Goal: Book appointment/travel/reservation

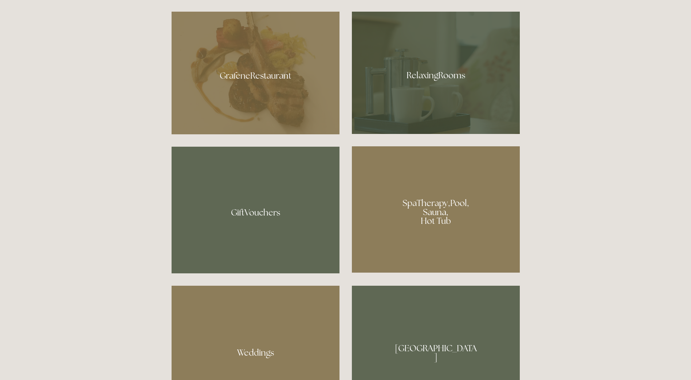
scroll to position [630, 0]
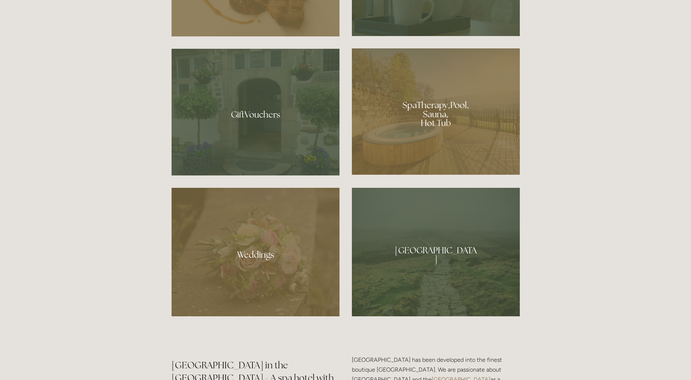
click at [444, 118] on div at bounding box center [436, 111] width 168 height 126
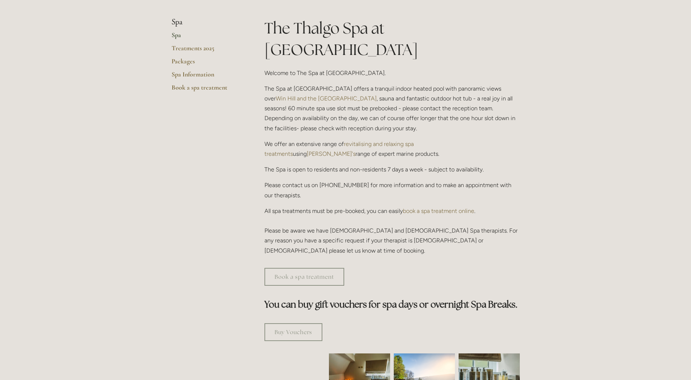
scroll to position [73, 0]
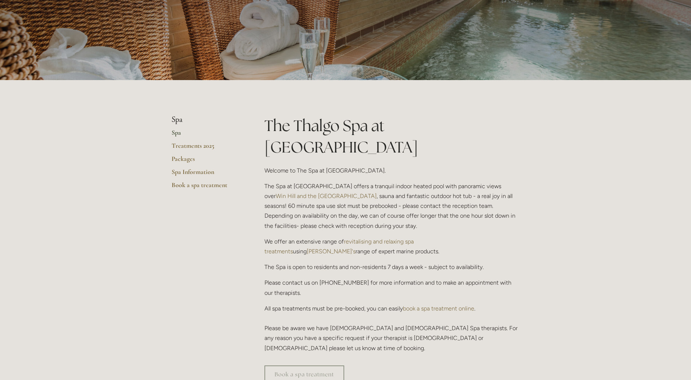
click at [173, 130] on link "Spa" at bounding box center [207, 135] width 70 height 13
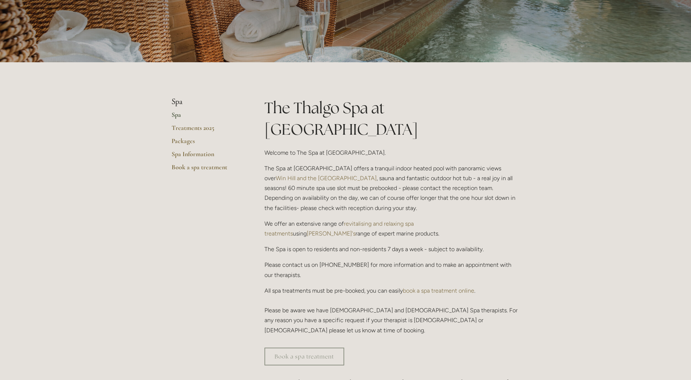
scroll to position [109, 0]
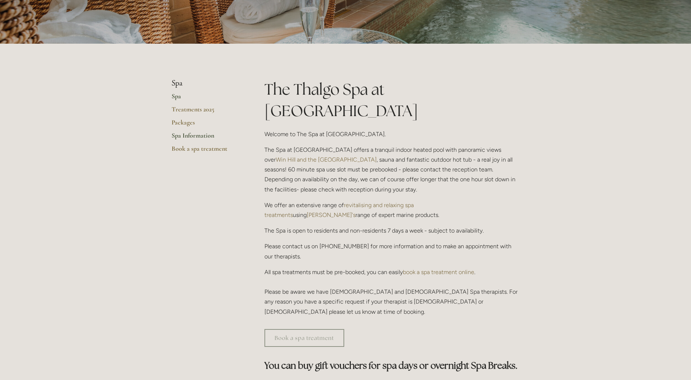
click at [185, 138] on link "Spa Information" at bounding box center [207, 138] width 70 height 13
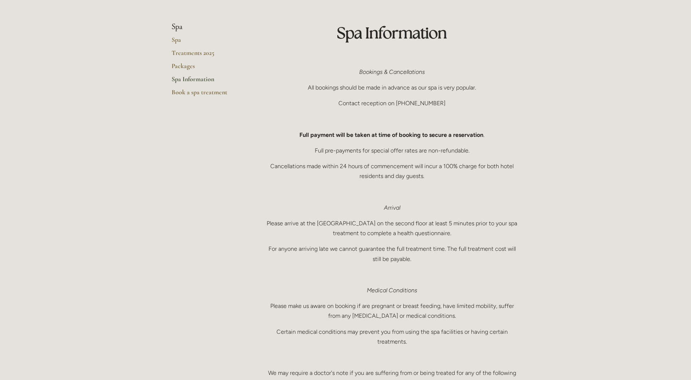
scroll to position [146, 0]
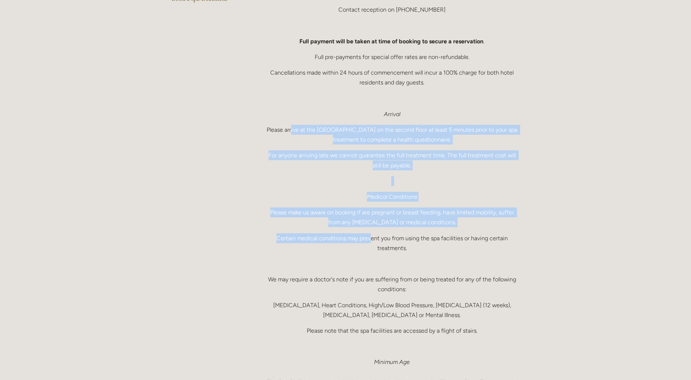
drag, startPoint x: 290, startPoint y: 129, endPoint x: 370, endPoint y: 235, distance: 133.5
click at [370, 235] on div "Spa Information Bookings & Cancellations All bookings should be made in advance…" at bounding box center [391, 243] width 255 height 628
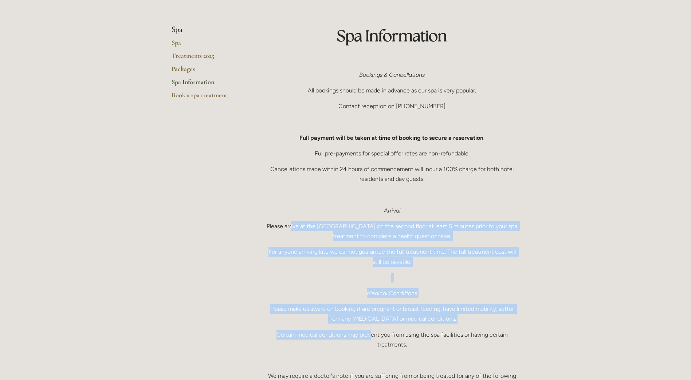
scroll to position [36, 0]
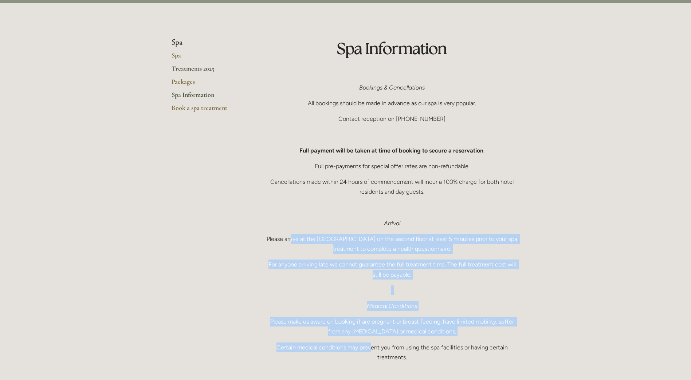
click at [188, 68] on link "Treatments 2025" at bounding box center [207, 70] width 70 height 13
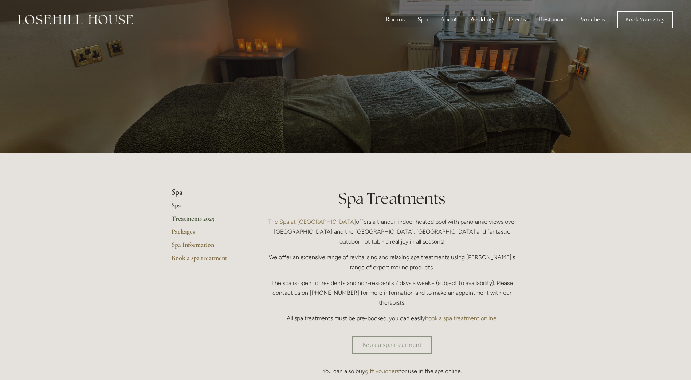
click at [182, 204] on link "Spa" at bounding box center [207, 207] width 70 height 13
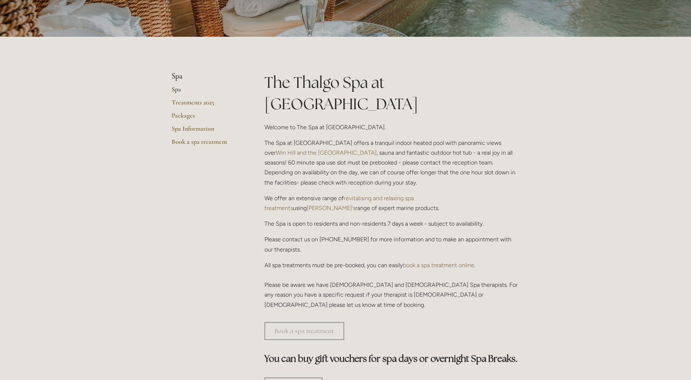
scroll to position [146, 0]
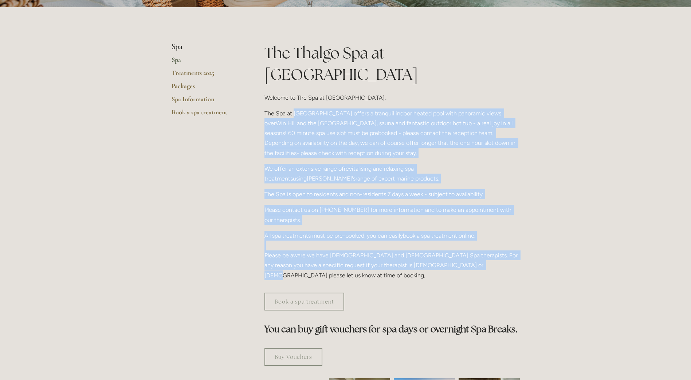
drag, startPoint x: 350, startPoint y: 91, endPoint x: 473, endPoint y: 244, distance: 196.2
click at [473, 244] on div "The Thalgo Spa at [GEOGRAPHIC_DATA] Welcome to The Spa at [GEOGRAPHIC_DATA]. Th…" at bounding box center [391, 161] width 255 height 238
click at [471, 243] on p "All spa treatments must be pre-booked, you can easily book a spa treatment onli…" at bounding box center [391, 256] width 255 height 50
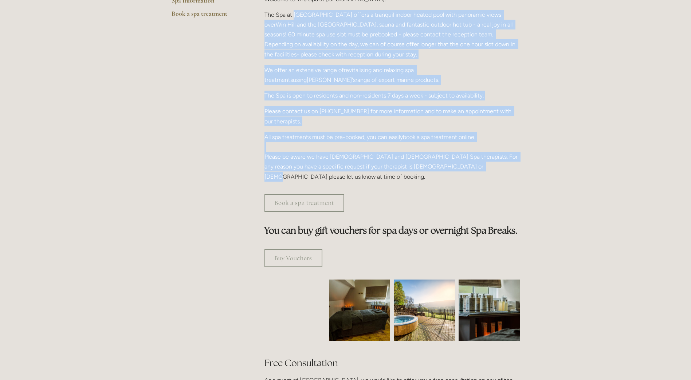
scroll to position [255, 0]
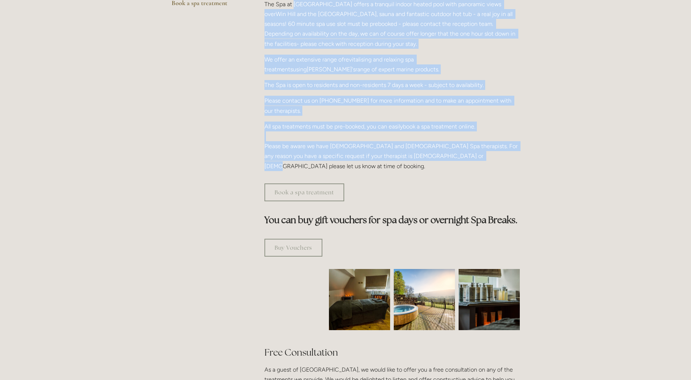
click at [362, 279] on img at bounding box center [360, 299] width 92 height 61
click at [369, 269] on img at bounding box center [360, 299] width 92 height 61
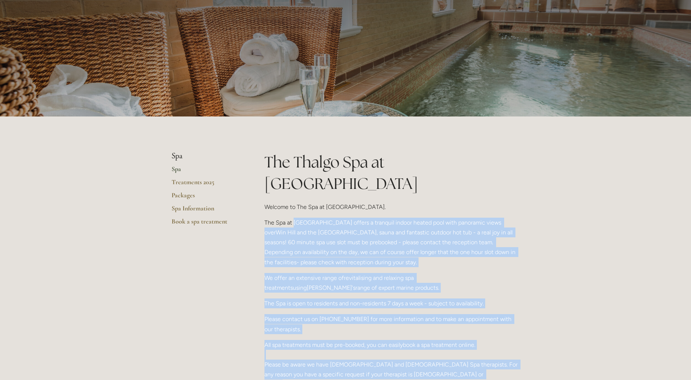
scroll to position [0, 0]
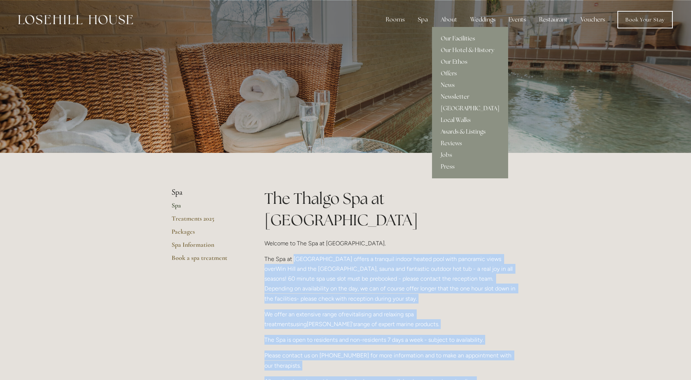
click at [451, 36] on link "Our Facilities" at bounding box center [470, 39] width 76 height 12
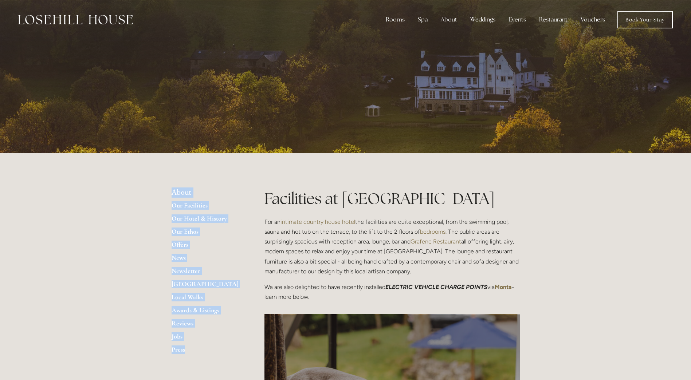
drag, startPoint x: 173, startPoint y: 188, endPoint x: 223, endPoint y: 355, distance: 174.5
click at [223, 355] on ul "About Our Facilities Our Hotel & History Our Ethos Offers News Newsletter Peak …" at bounding box center [207, 273] width 70 height 171
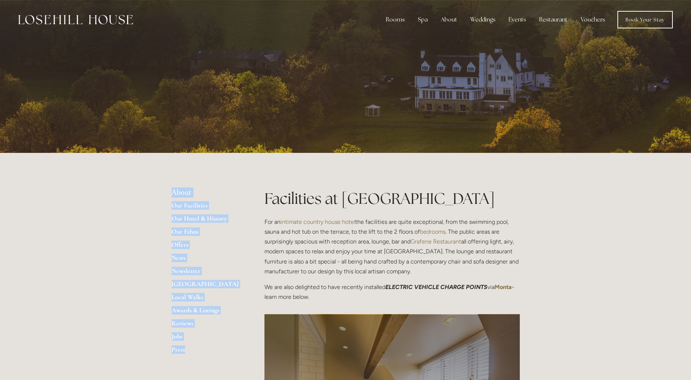
drag, startPoint x: 266, startPoint y: 199, endPoint x: 330, endPoint y: 297, distance: 116.6
click at [330, 297] on div "Facilities at Losehill House For an intimate country house hotel the facilities…" at bounding box center [391, 245] width 255 height 114
drag, startPoint x: 330, startPoint y: 297, endPoint x: 332, endPoint y: 236, distance: 60.9
click at [332, 236] on p "For an intimate country house hotel the facilities are quite exceptional, from …" at bounding box center [391, 246] width 255 height 59
drag, startPoint x: 278, startPoint y: 198, endPoint x: 276, endPoint y: 193, distance: 5.4
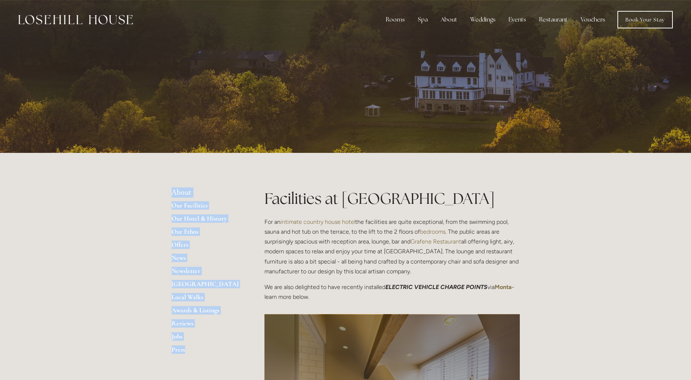
click at [277, 197] on h1 "Facilities at Losehill House" at bounding box center [391, 198] width 255 height 21
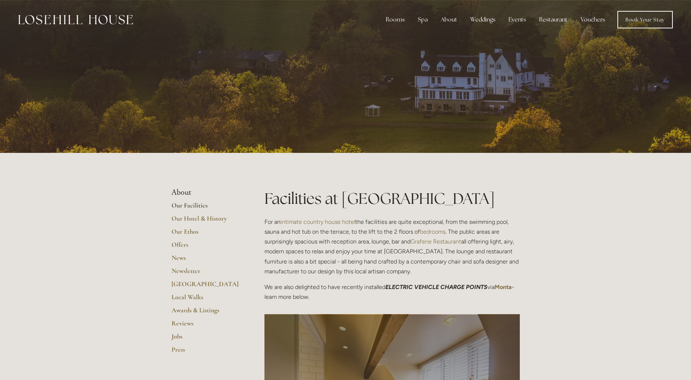
drag, startPoint x: 258, startPoint y: 174, endPoint x: 288, endPoint y: 185, distance: 32.0
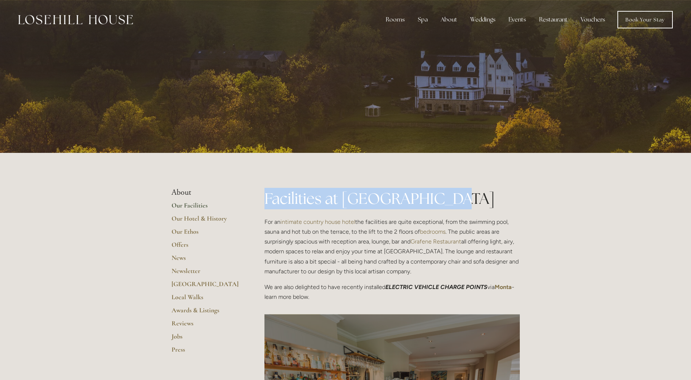
drag, startPoint x: 264, startPoint y: 200, endPoint x: 505, endPoint y: 205, distance: 240.5
click at [505, 205] on h1 "Facilities at Losehill House" at bounding box center [391, 198] width 255 height 21
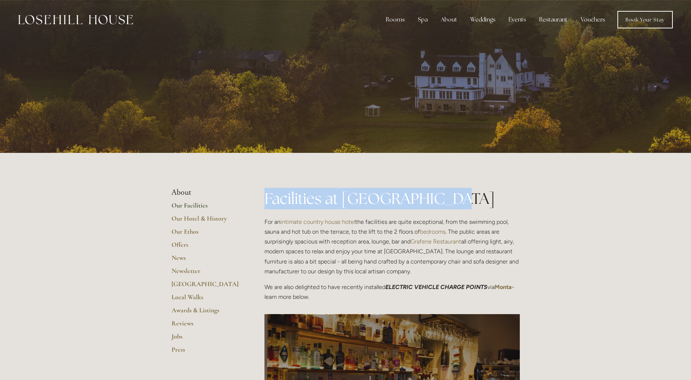
scroll to position [146, 0]
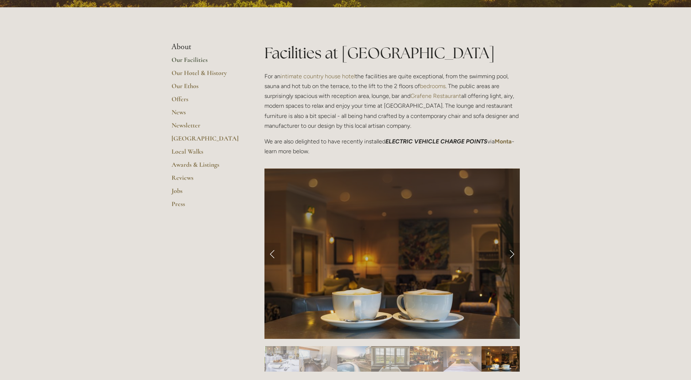
click at [510, 254] on link "Next Slide" at bounding box center [512, 254] width 16 height 22
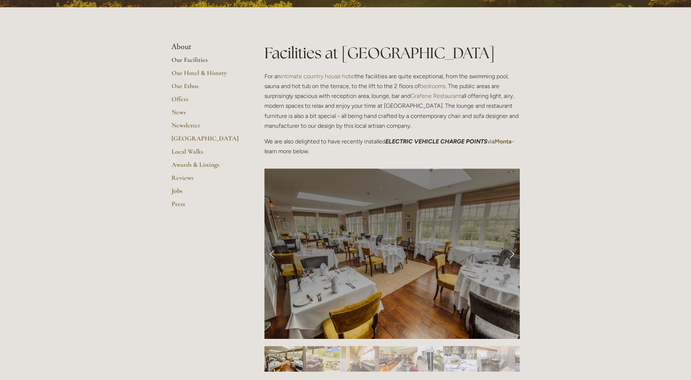
click at [510, 254] on link "Next Slide" at bounding box center [512, 254] width 16 height 22
click at [511, 253] on link "Next Slide" at bounding box center [512, 254] width 16 height 22
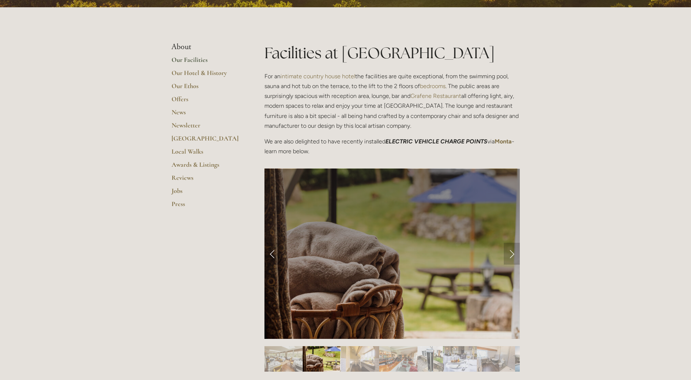
click at [512, 253] on link "Next Slide" at bounding box center [512, 254] width 16 height 22
click at [514, 251] on link "Next Slide" at bounding box center [512, 254] width 16 height 22
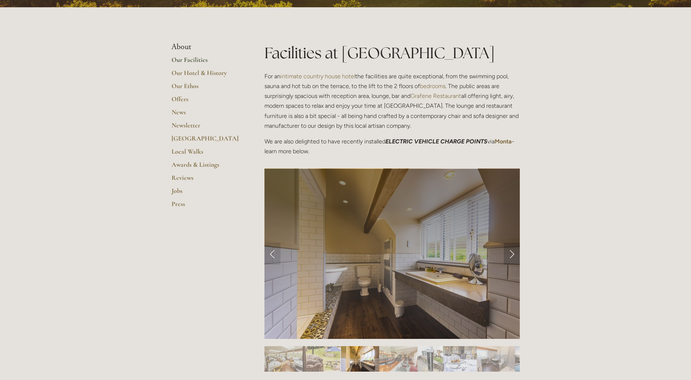
click at [511, 259] on link "Next Slide" at bounding box center [512, 254] width 16 height 22
click at [511, 255] on link "Next Slide" at bounding box center [512, 254] width 16 height 22
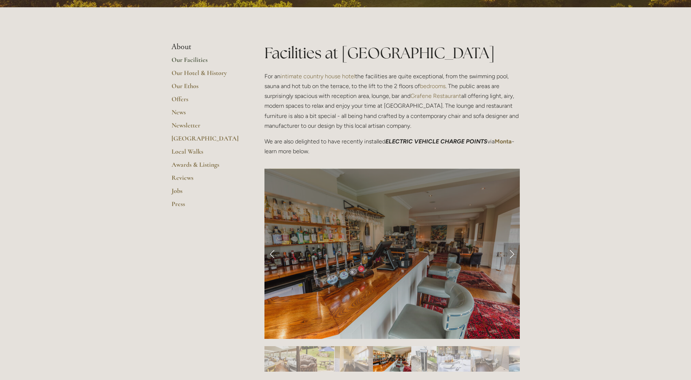
click at [511, 255] on link "Next Slide" at bounding box center [512, 254] width 16 height 22
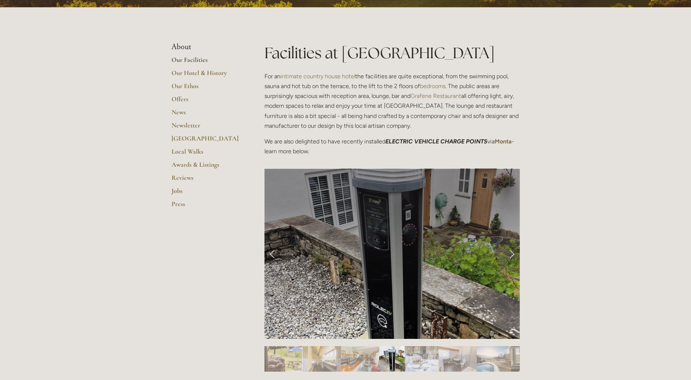
scroll to position [0, 0]
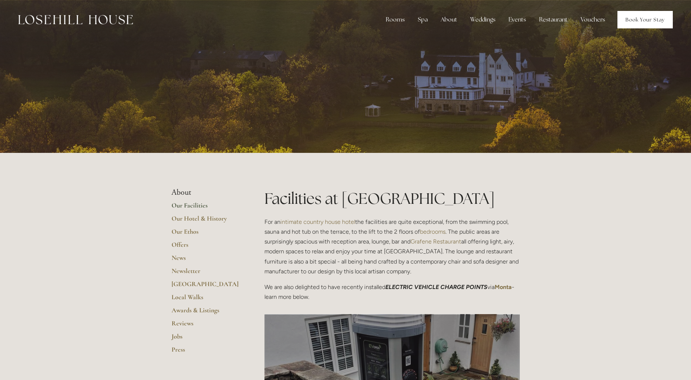
click at [637, 19] on link "Book Your Stay" at bounding box center [644, 19] width 55 height 17
